Goal: Task Accomplishment & Management: Use online tool/utility

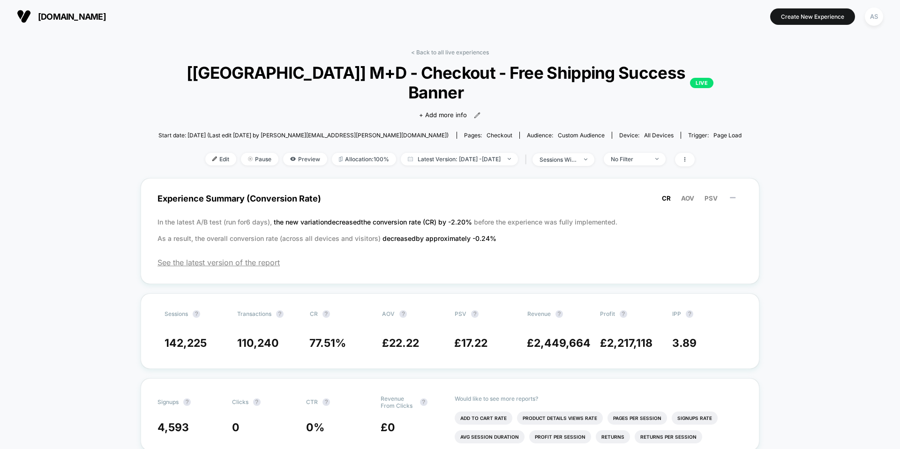
click at [106, 17] on span "[DOMAIN_NAME]" at bounding box center [72, 17] width 68 height 10
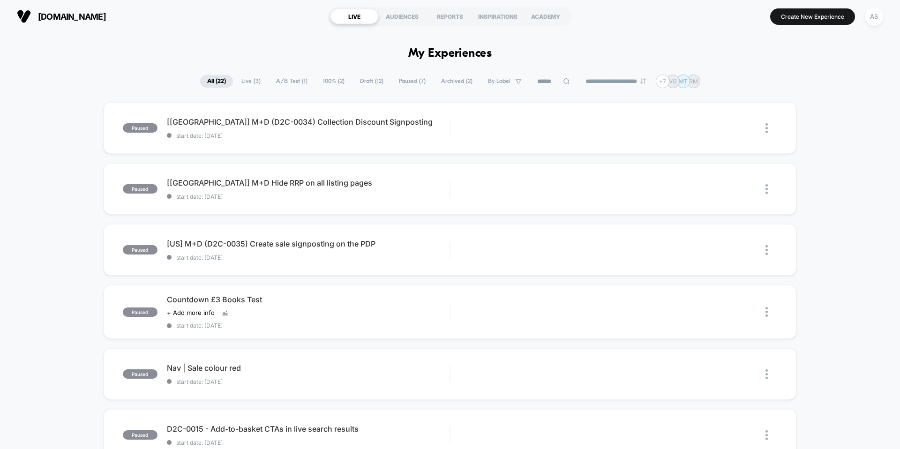
click at [249, 80] on span "Live ( 3 )" at bounding box center [250, 81] width 33 height 13
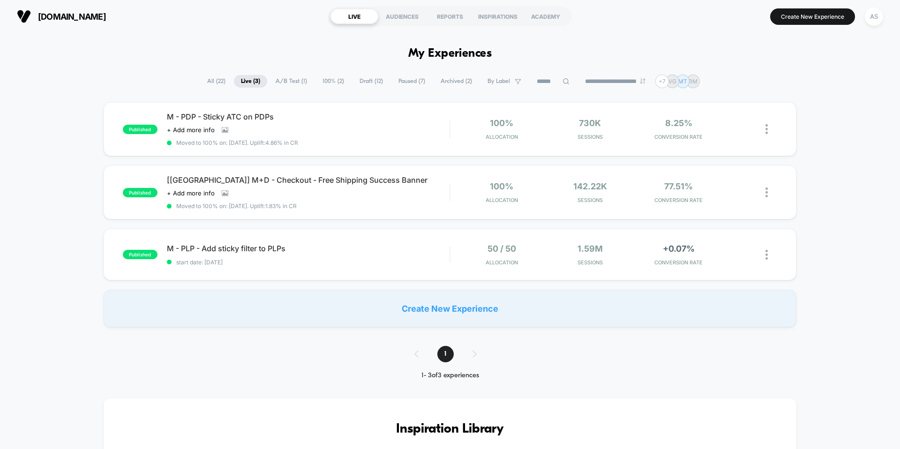
click at [208, 79] on span "All ( 22 )" at bounding box center [216, 81] width 32 height 13
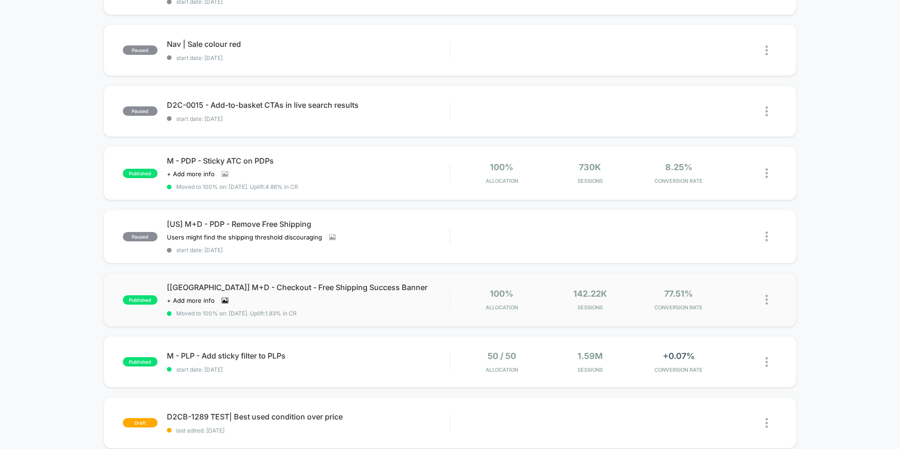
scroll to position [397, 0]
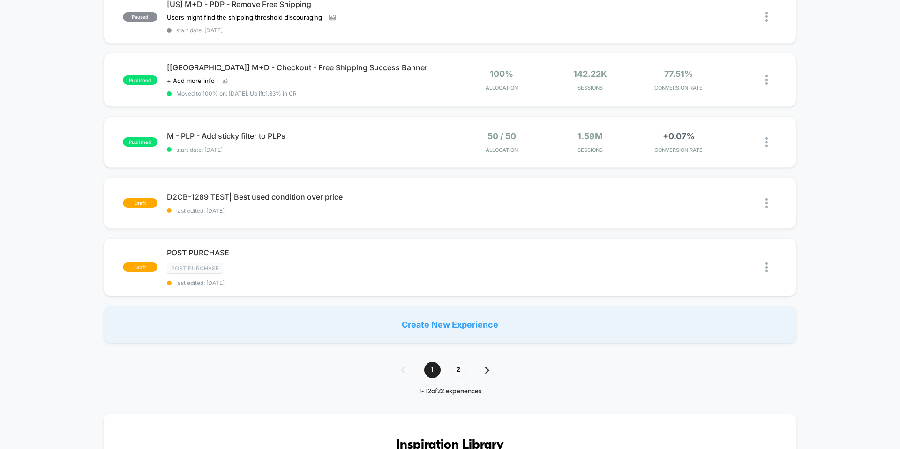
scroll to position [544, 0]
click at [181, 247] on span "POST PURCHASE Click to edit experience details" at bounding box center [308, 251] width 283 height 9
